Goal: Task Accomplishment & Management: Manage account settings

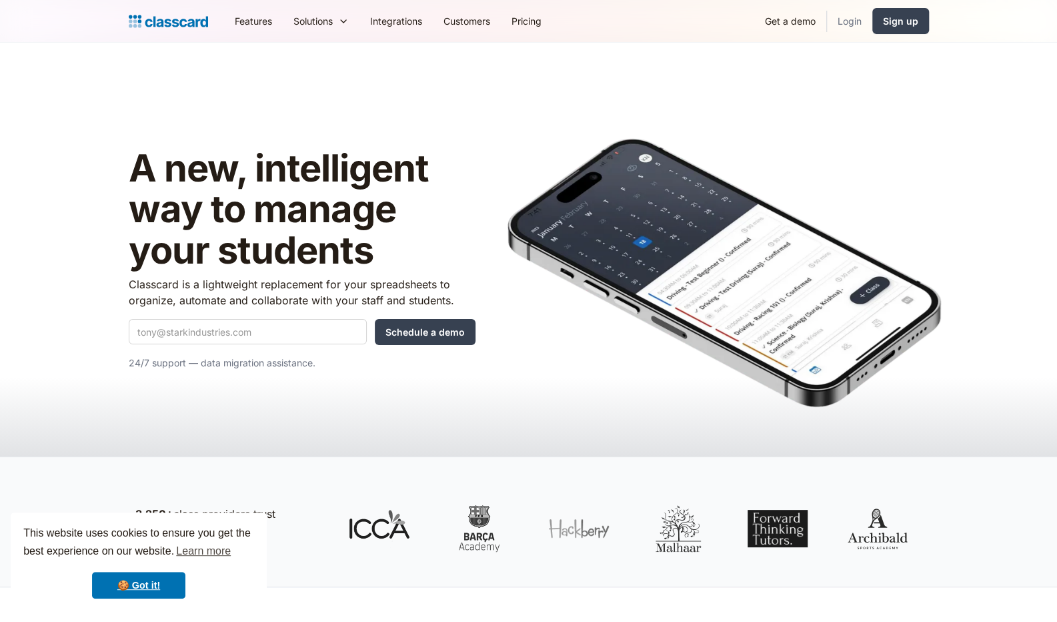
click at [841, 24] on link "Login" at bounding box center [849, 21] width 45 height 30
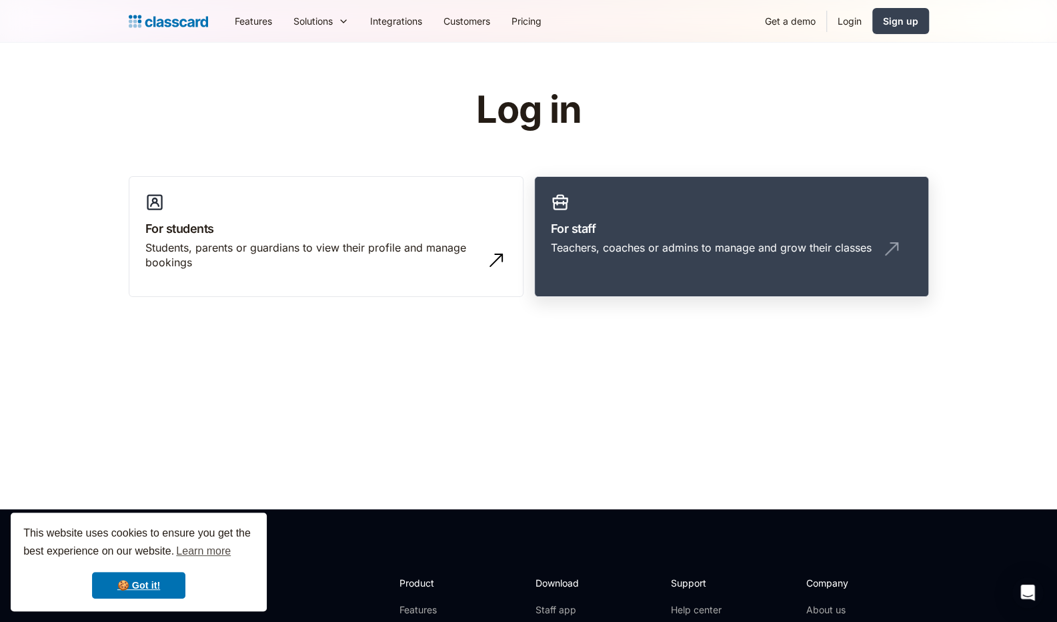
click at [671, 213] on link "For staff Teachers, coaches or admins to manage and grow their classes" at bounding box center [731, 236] width 395 height 121
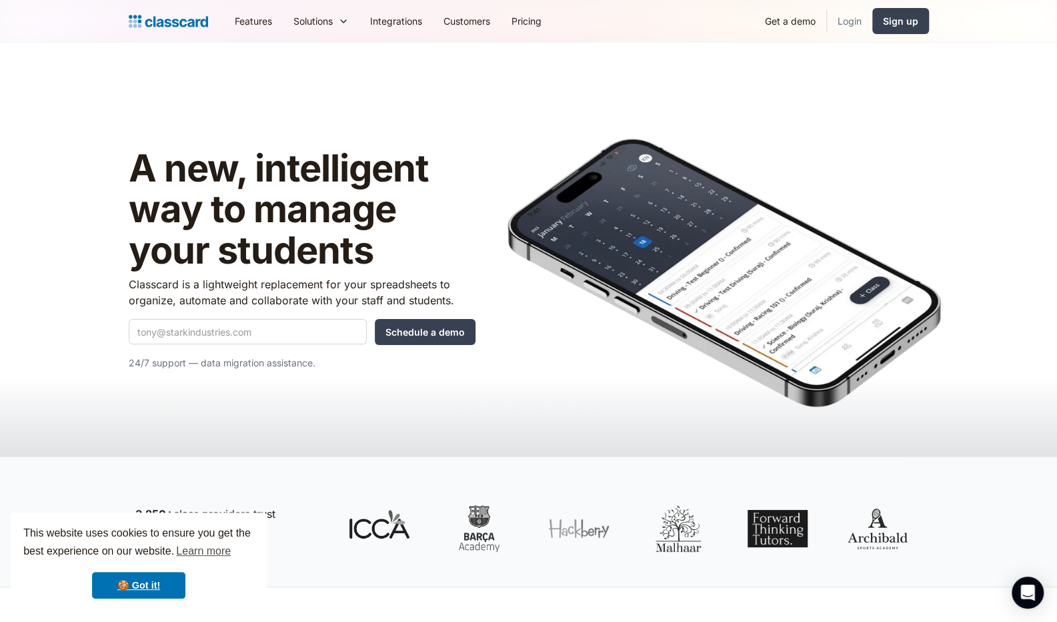
click at [851, 24] on link "Login" at bounding box center [849, 21] width 45 height 30
